Goal: Task Accomplishment & Management: Manage account settings

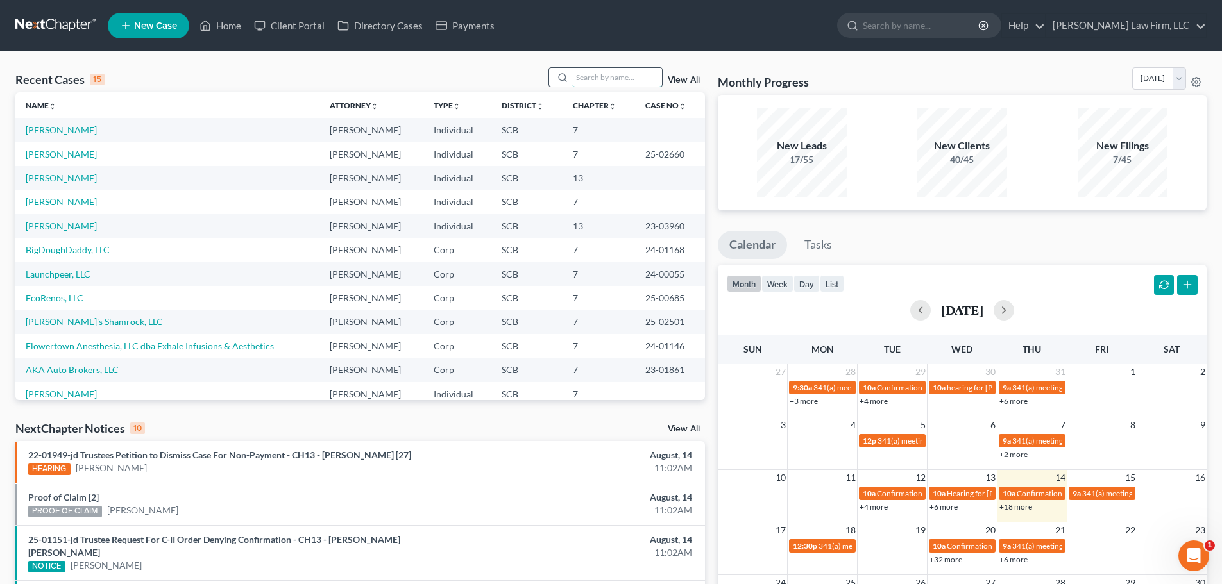
click at [641, 86] on input "search" at bounding box center [617, 77] width 90 height 19
type input "cohen"
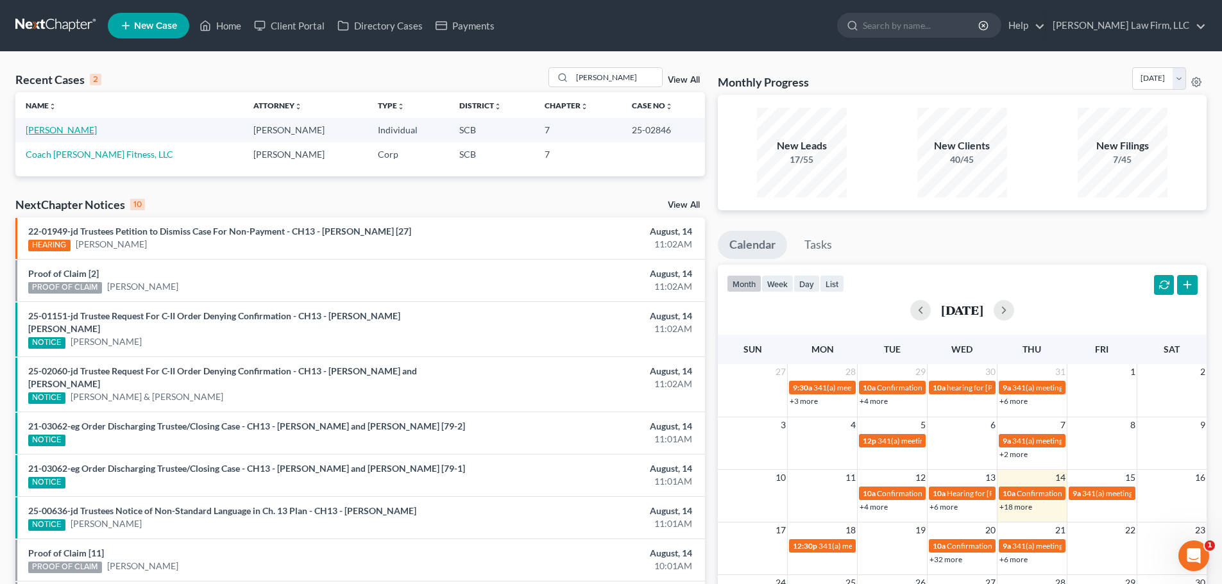
click at [92, 131] on link "[PERSON_NAME]" at bounding box center [61, 129] width 71 height 11
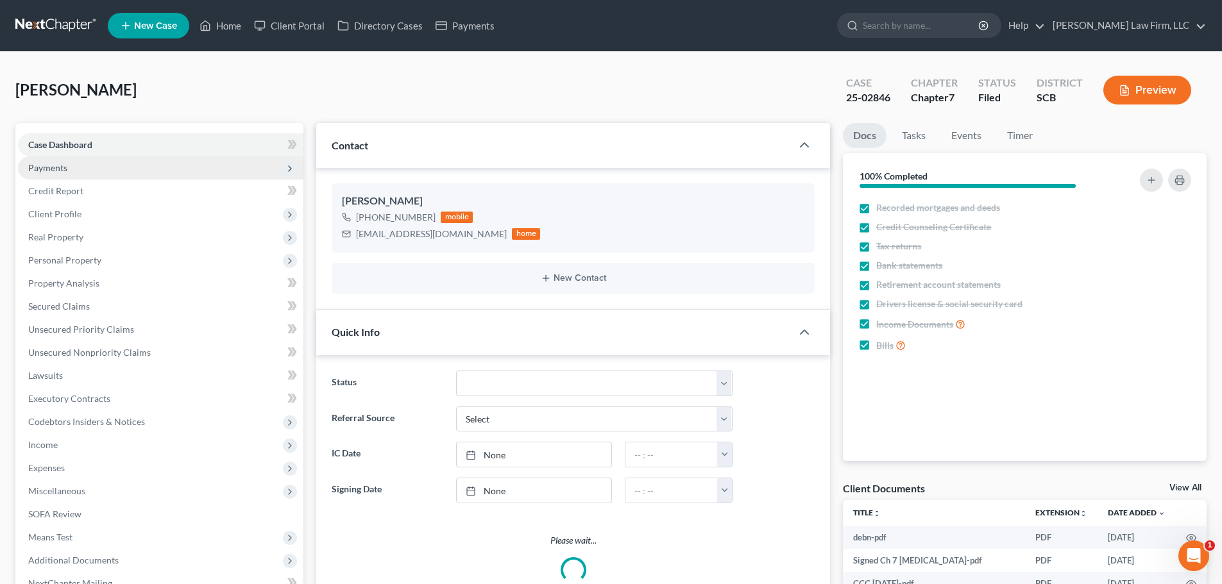
select select "1"
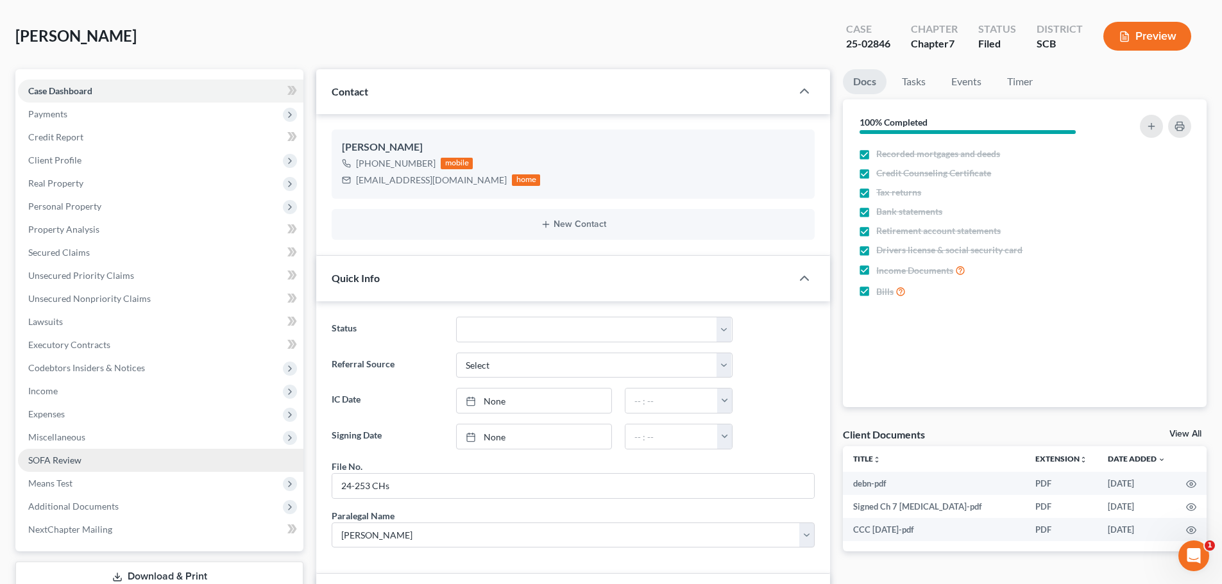
scroll to position [128, 0]
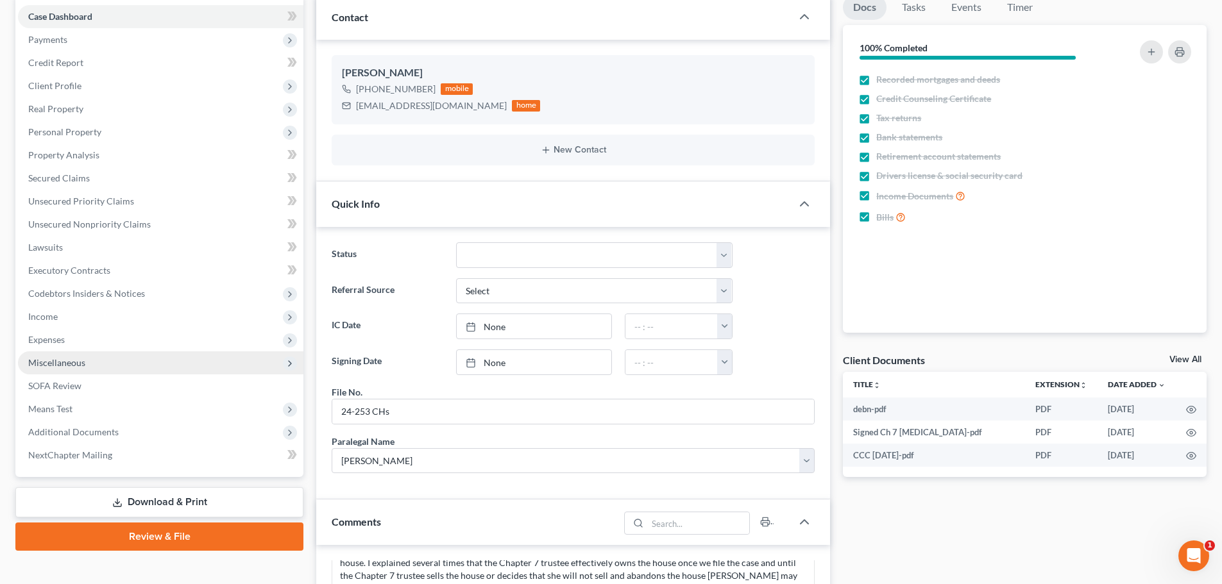
click at [63, 370] on span "Miscellaneous" at bounding box center [160, 362] width 285 height 23
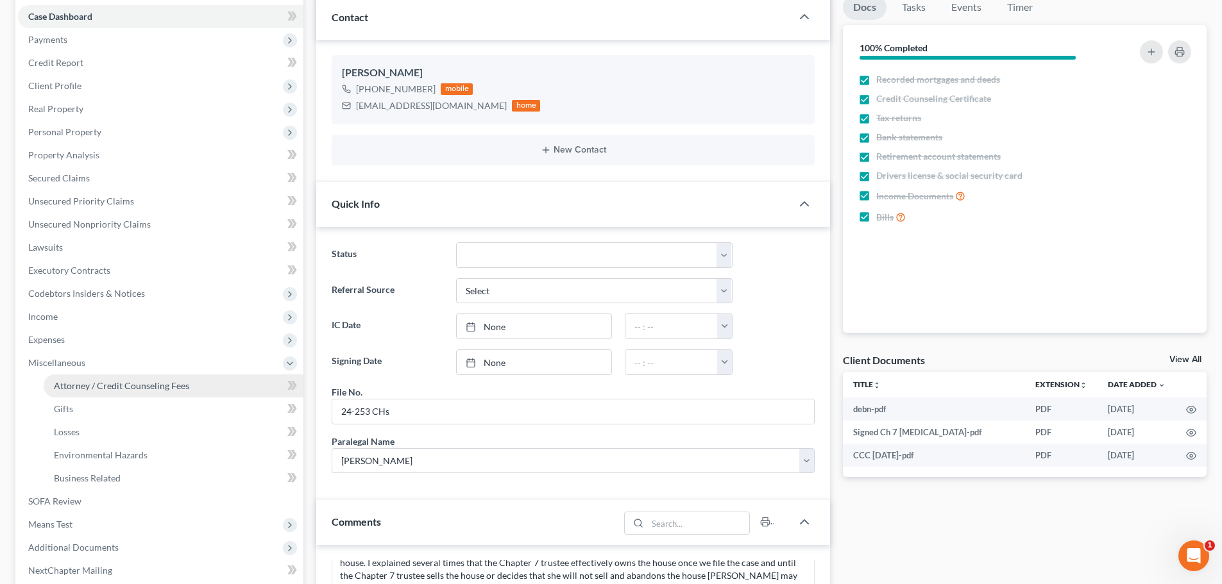
click at [101, 390] on span "Attorney / Credit Counseling Fees" at bounding box center [121, 385] width 135 height 11
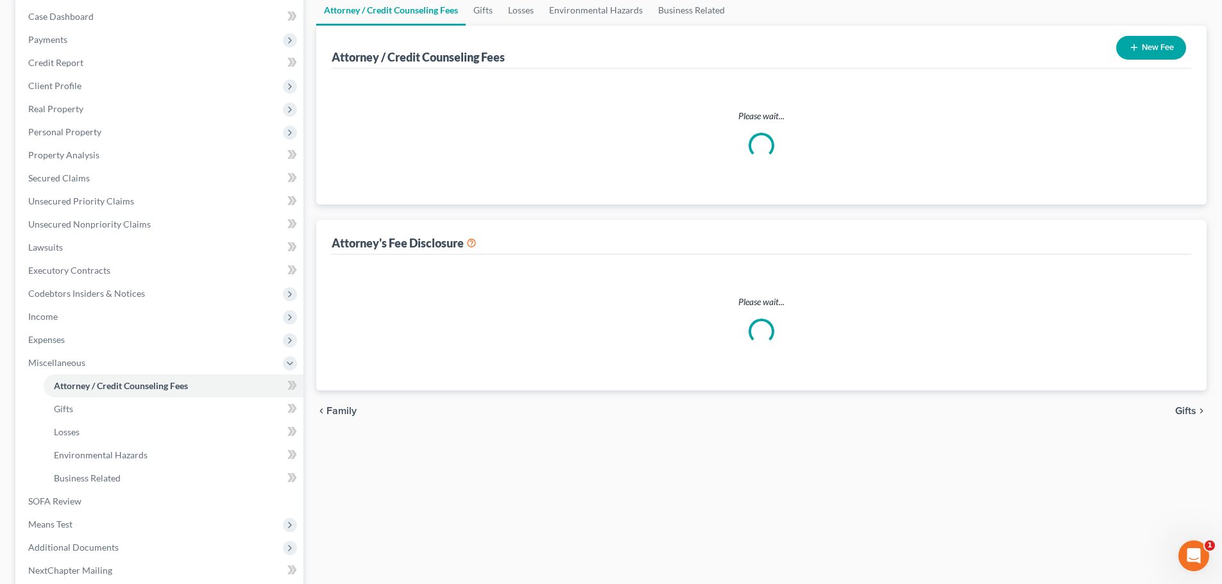
scroll to position [35, 0]
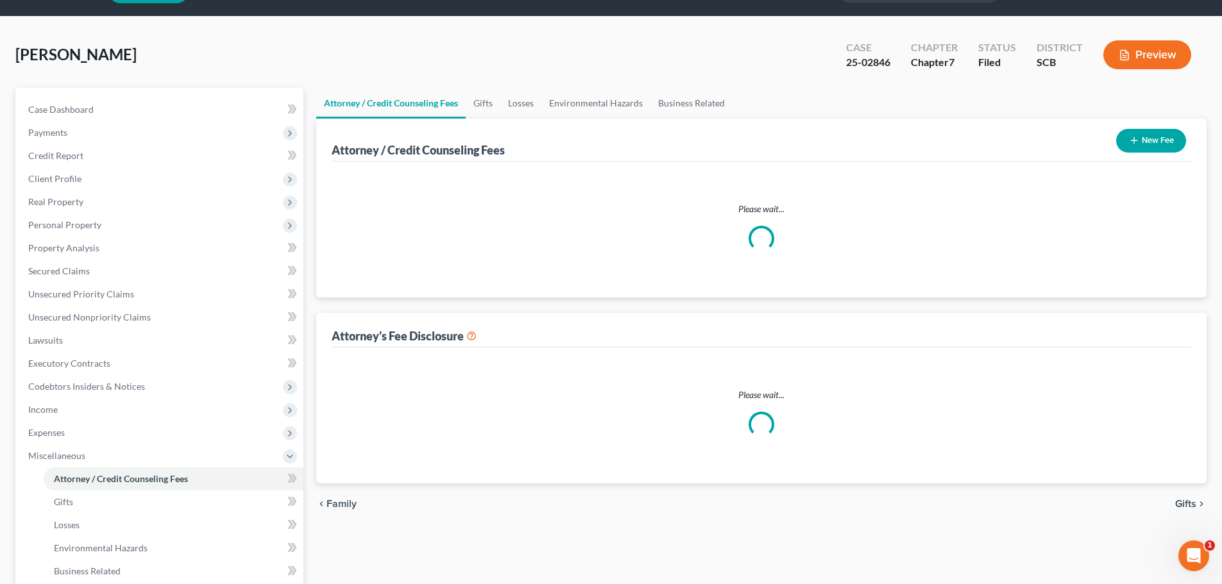
select select "0"
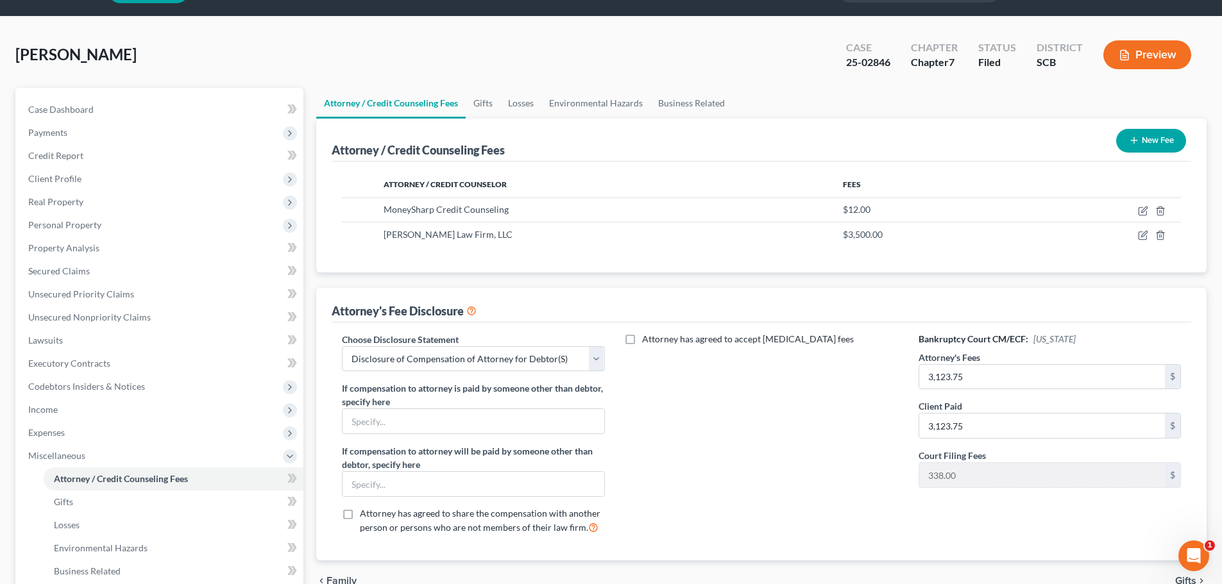
scroll to position [0, 0]
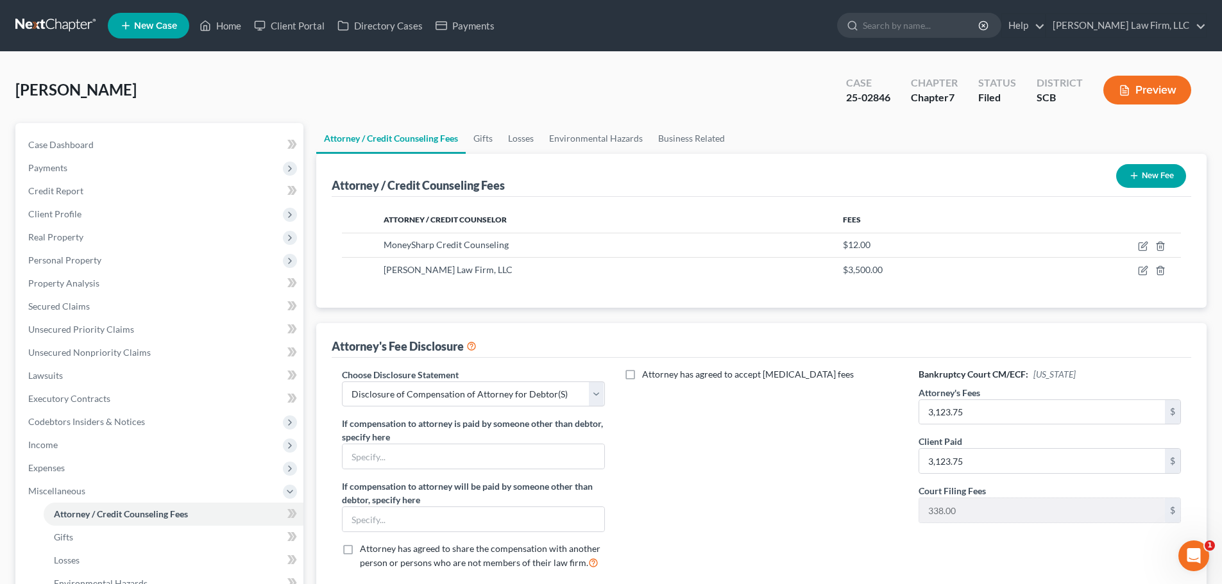
click at [54, 22] on link at bounding box center [56, 25] width 82 height 23
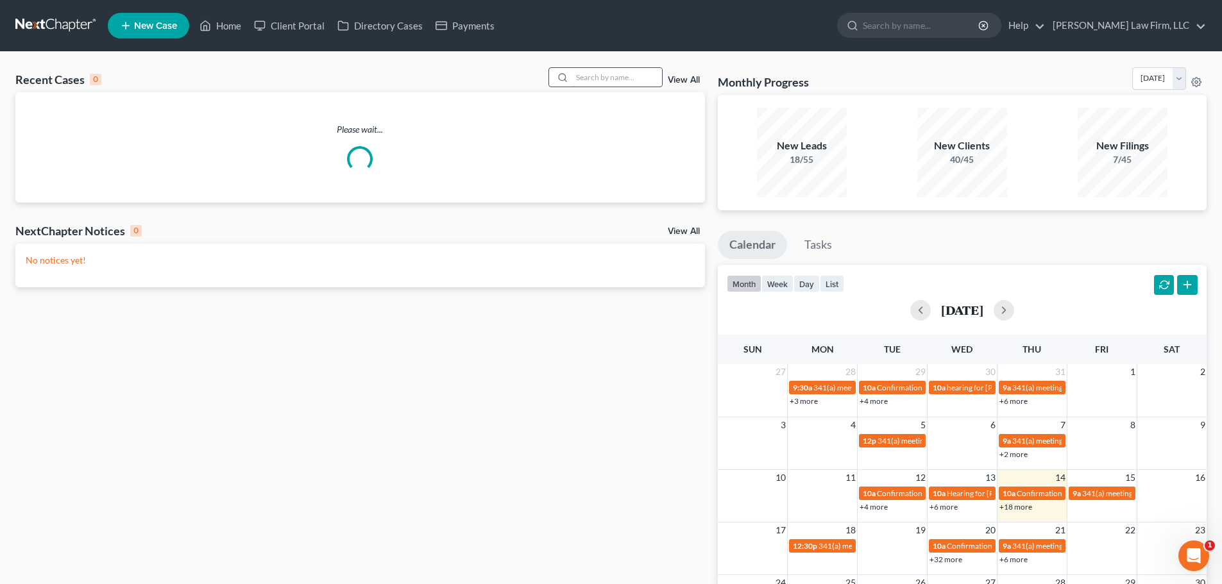
click at [616, 81] on input "search" at bounding box center [617, 77] width 90 height 19
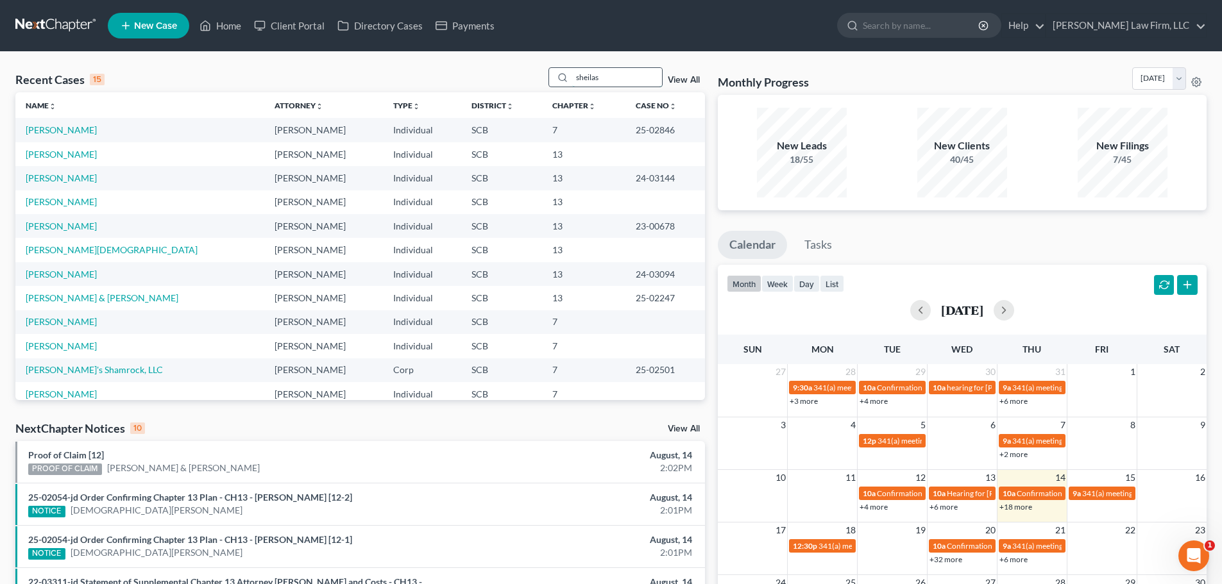
type input "sheilas"
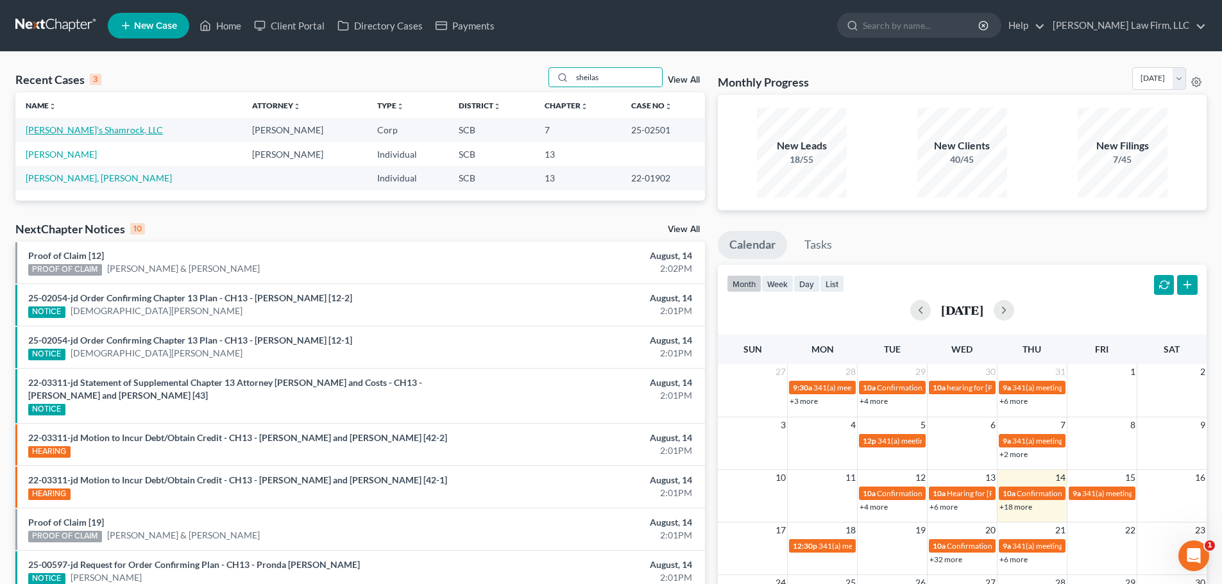
click at [78, 131] on link "[PERSON_NAME]'s Shamrock, LLC" at bounding box center [94, 129] width 137 height 11
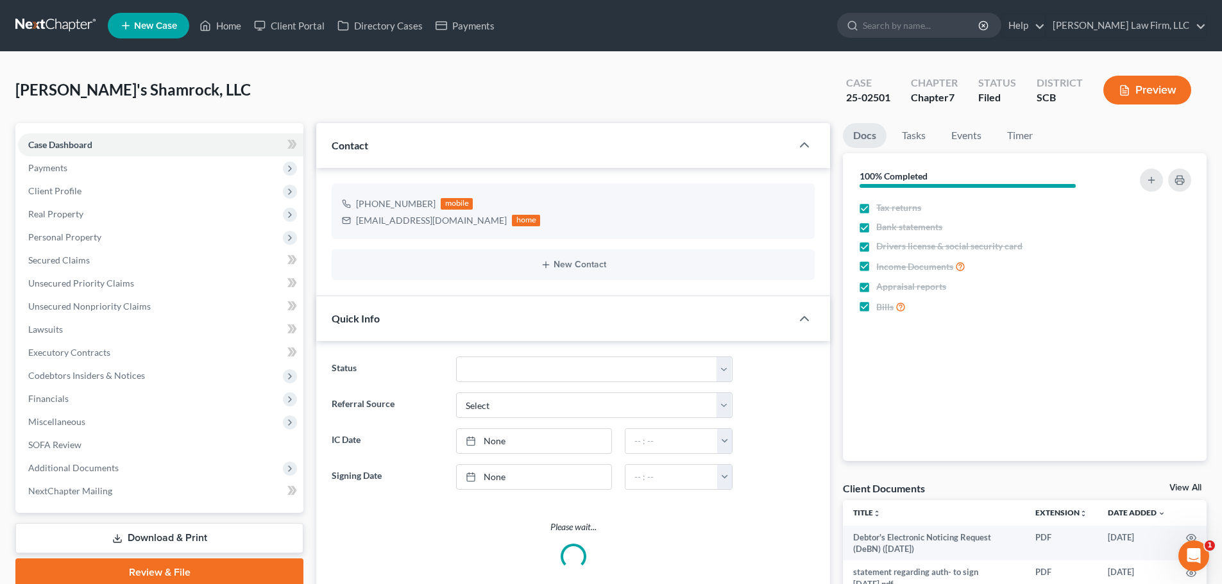
select select "1"
click at [51, 31] on link at bounding box center [56, 25] width 82 height 23
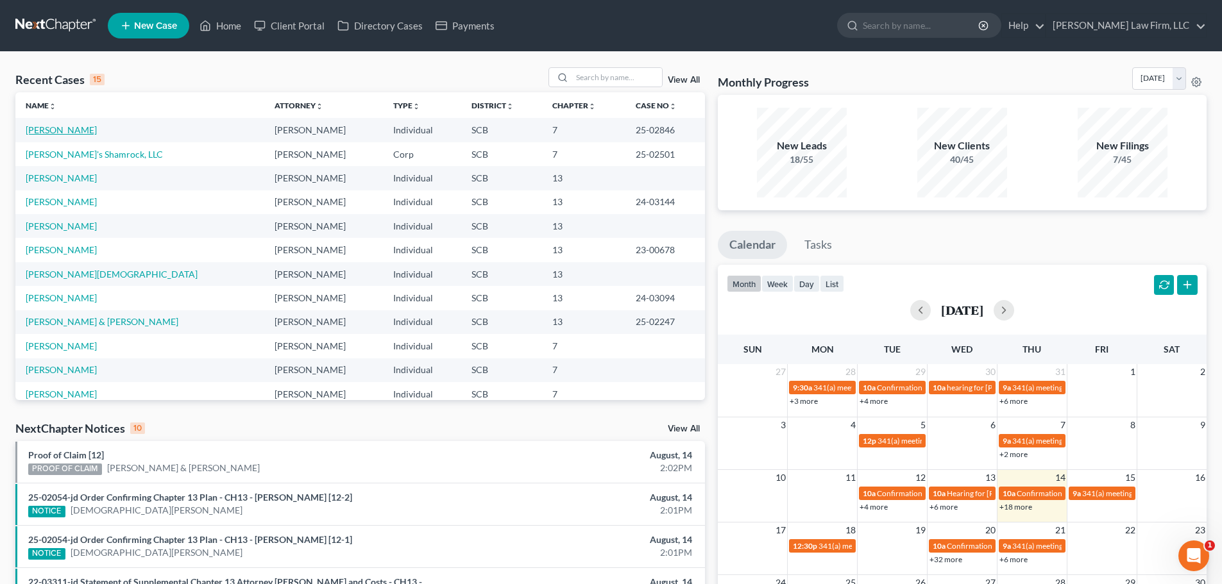
click at [65, 130] on link "[PERSON_NAME]" at bounding box center [61, 129] width 71 height 11
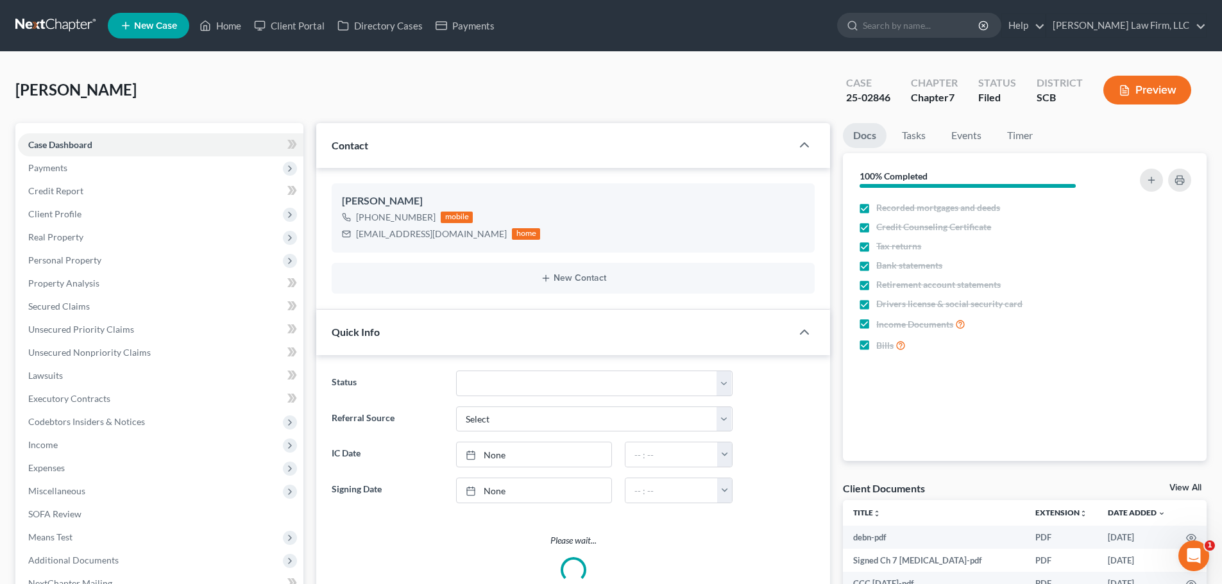
select select "1"
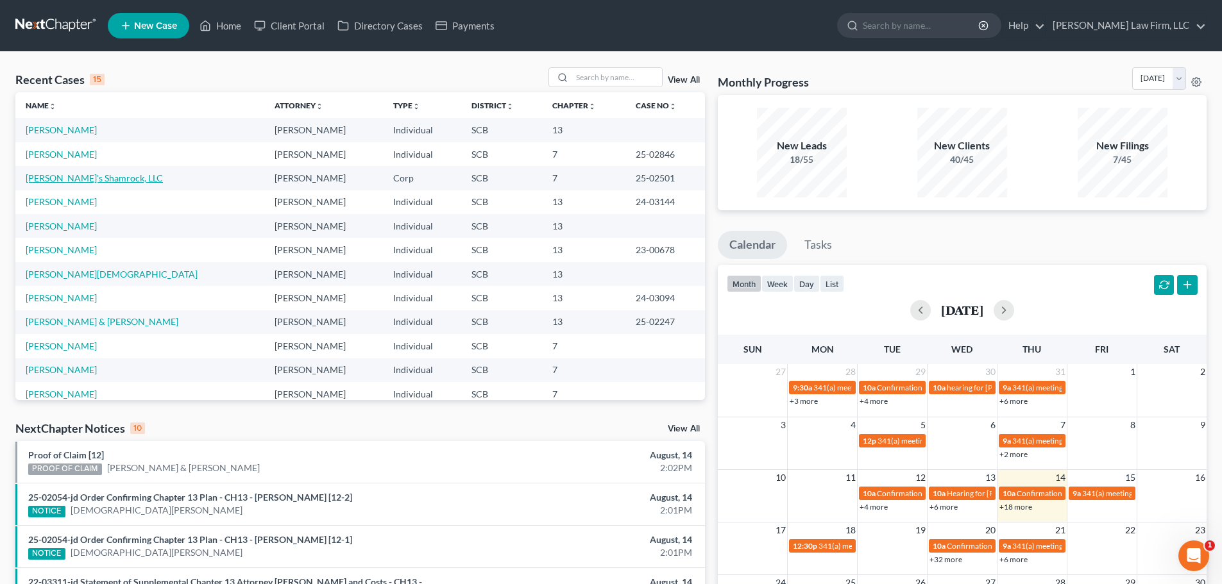
click at [76, 175] on link "[PERSON_NAME]'s Shamrock, LLC" at bounding box center [94, 178] width 137 height 11
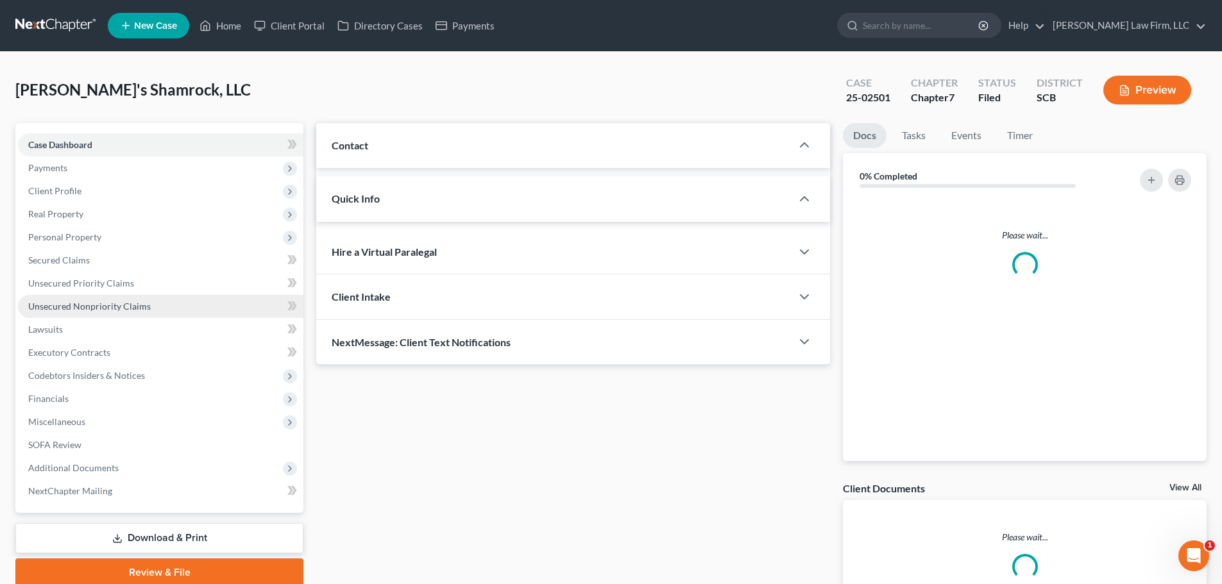
select select "1"
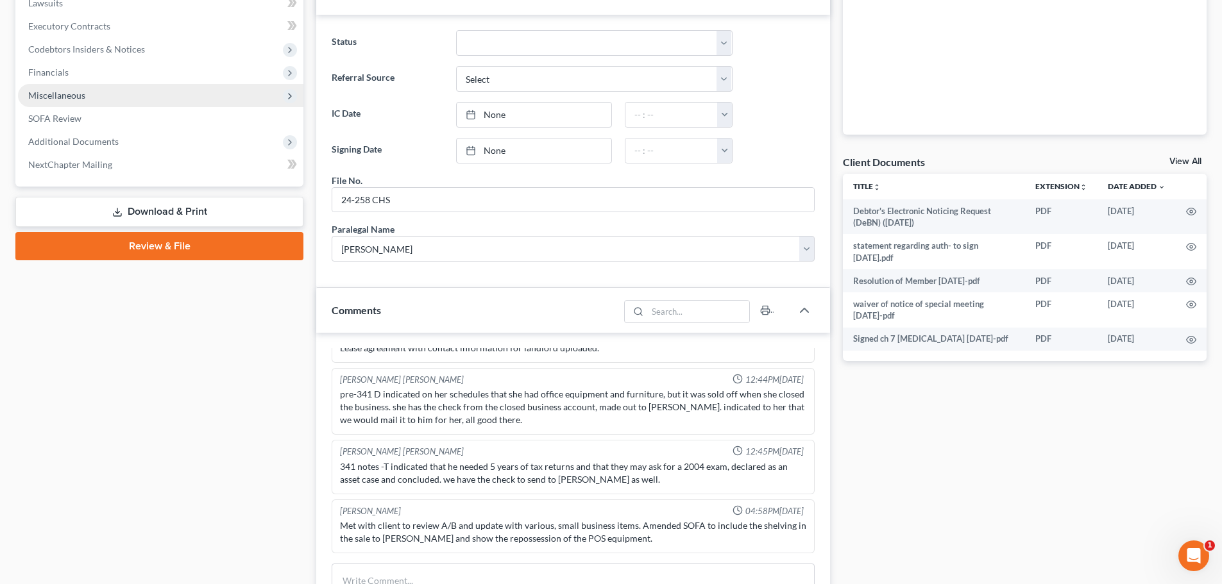
scroll to position [192, 0]
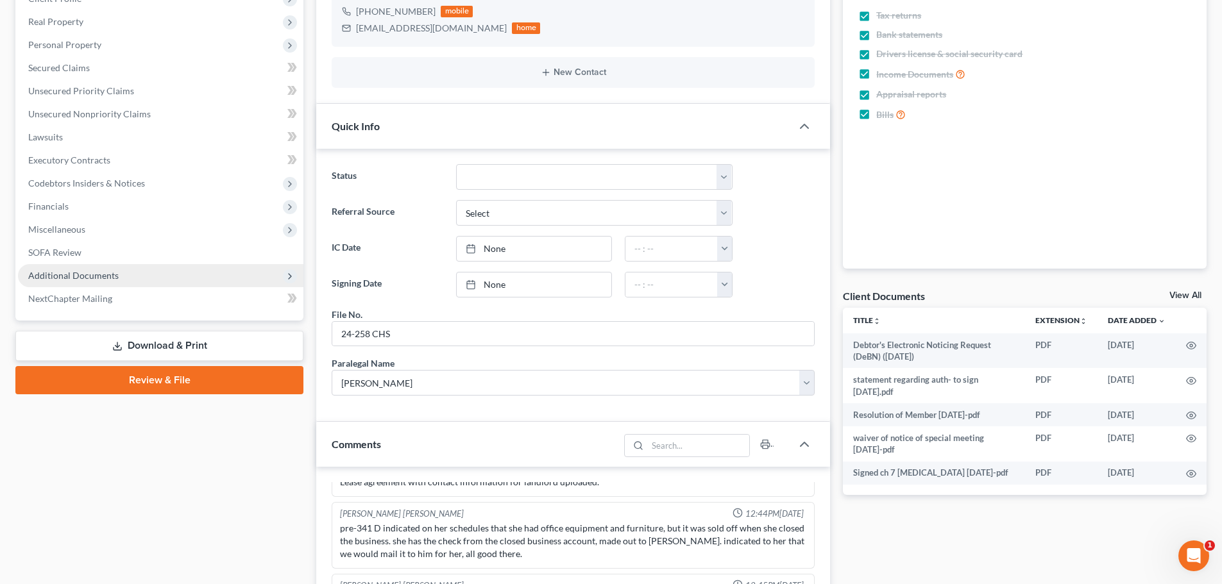
click at [89, 275] on span "Additional Documents" at bounding box center [73, 275] width 90 height 11
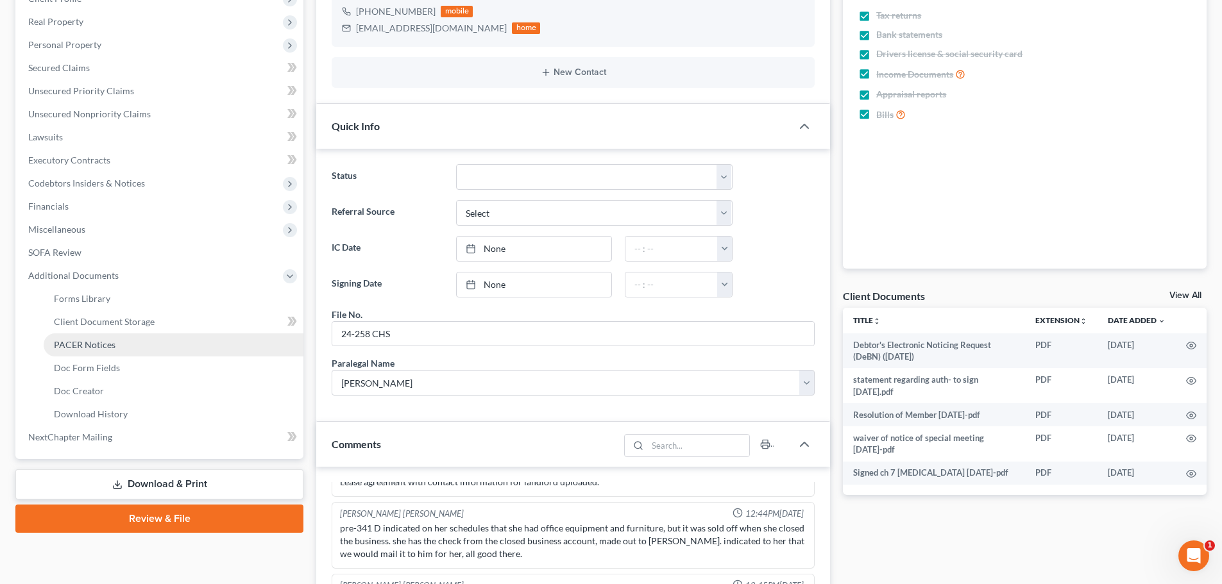
click at [106, 349] on span "PACER Notices" at bounding box center [85, 344] width 62 height 11
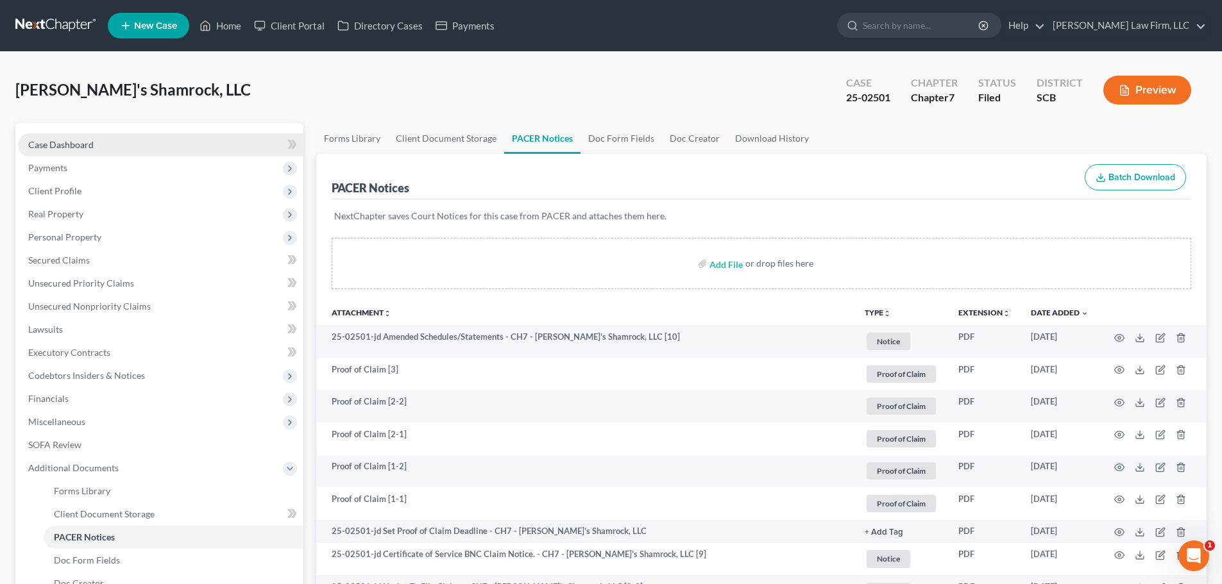
click at [93, 138] on link "Case Dashboard" at bounding box center [160, 144] width 285 height 23
select select "2"
select select "1"
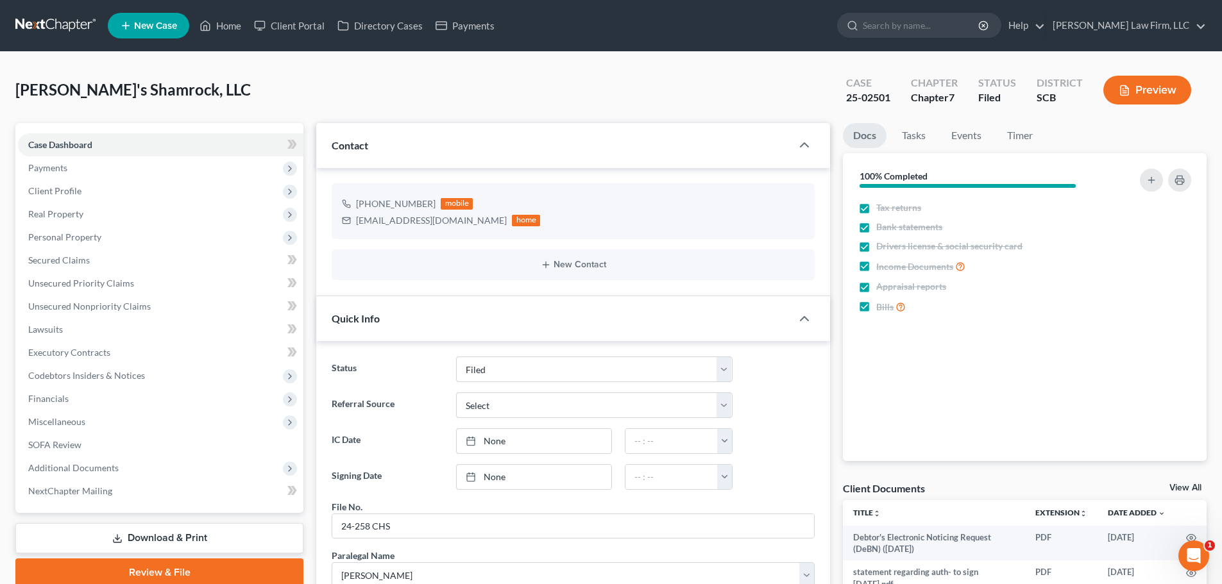
click at [71, 28] on link at bounding box center [56, 25] width 82 height 23
